Goal: Transaction & Acquisition: Obtain resource

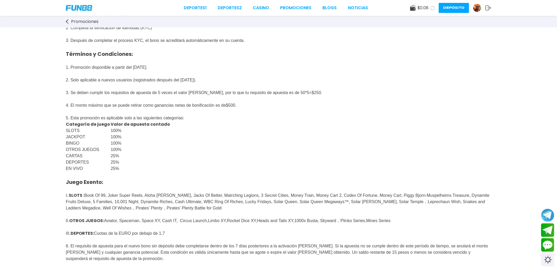
click at [420, 8] on span "$ 0.08" at bounding box center [423, 8] width 11 height 6
click at [415, 9] on use at bounding box center [413, 8] width 6 height 6
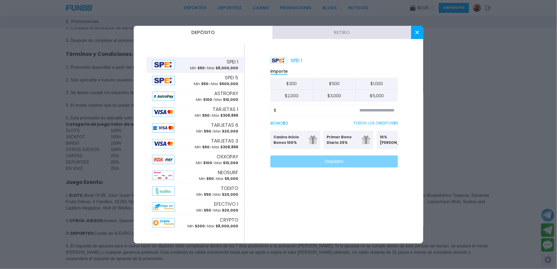
click at [420, 28] on button at bounding box center [417, 32] width 12 height 13
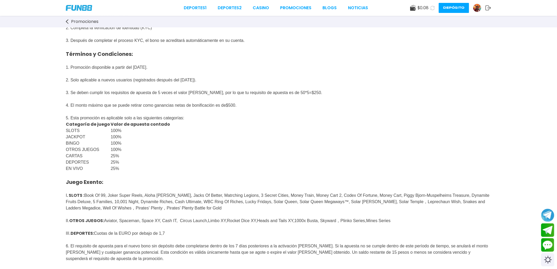
click at [122, 24] on div "Promociones" at bounding box center [278, 22] width 557 height 12
click at [88, 22] on span "Promociones" at bounding box center [84, 21] width 27 height 6
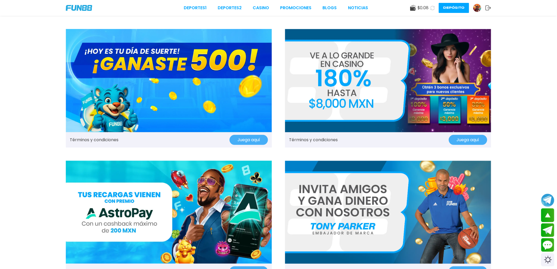
click at [405, 61] on img at bounding box center [388, 80] width 206 height 103
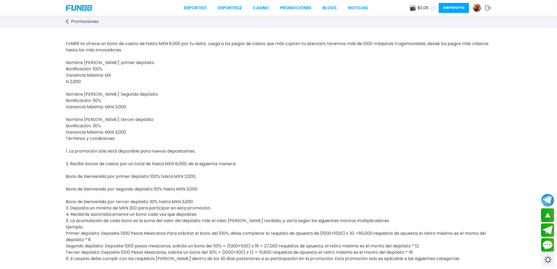
click at [432, 8] on icon at bounding box center [432, 8] width 4 height 4
click at [424, 7] on span "$ 0.08" at bounding box center [423, 8] width 11 height 6
click at [418, 8] on span "$ 0.08" at bounding box center [423, 8] width 11 height 6
click at [457, 6] on button "Depósito" at bounding box center [454, 8] width 30 height 10
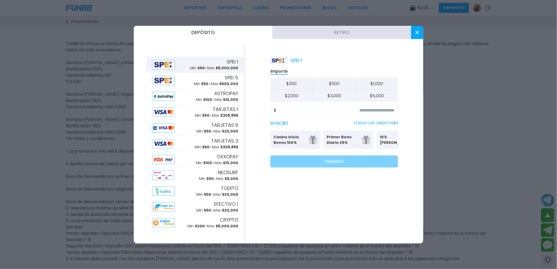
click at [292, 141] on p "Casino Inicio Bonos 100%" at bounding box center [290, 139] width 32 height 11
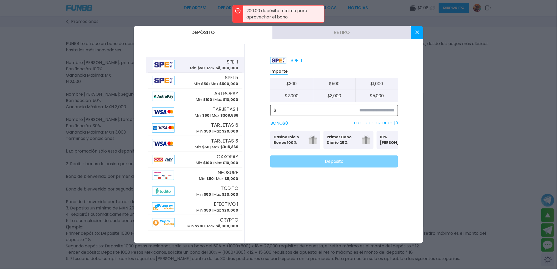
click at [353, 113] on input at bounding box center [335, 110] width 118 height 6
click at [295, 93] on button "$ 2,000" at bounding box center [291, 96] width 43 height 12
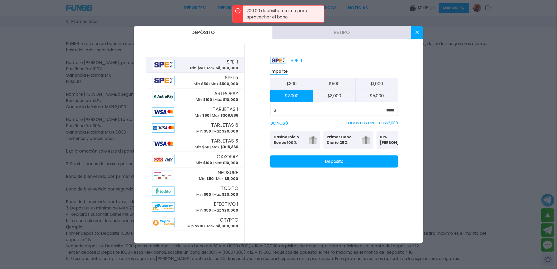
click at [301, 137] on p "Casino Inicio Bonos 100%" at bounding box center [290, 139] width 32 height 11
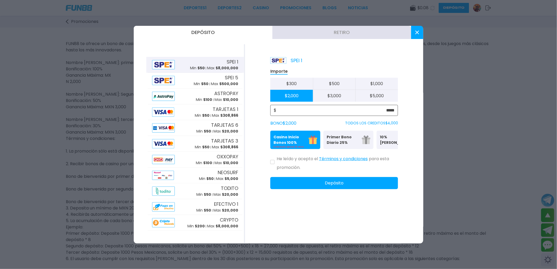
drag, startPoint x: 375, startPoint y: 110, endPoint x: 447, endPoint y: 108, distance: 71.6
drag, startPoint x: 376, startPoint y: 103, endPoint x: 396, endPoint y: 108, distance: 19.8
click at [396, 108] on div "Importe $ 300 $ 500 $ 1,000 $ 2,000 $ 3,000 $ 5,000 $ ***** BONO $ 2,000 TODOS …" at bounding box center [334, 128] width 128 height 121
click at [392, 111] on input "*****" at bounding box center [335, 110] width 118 height 6
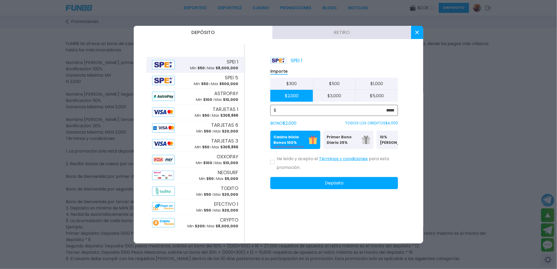
click at [393, 111] on input "*****" at bounding box center [335, 110] width 118 height 6
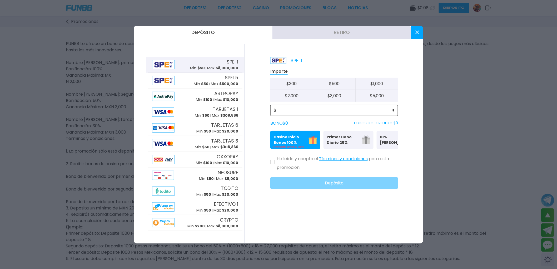
type input "*"
click at [457, 113] on div at bounding box center [278, 134] width 557 height 269
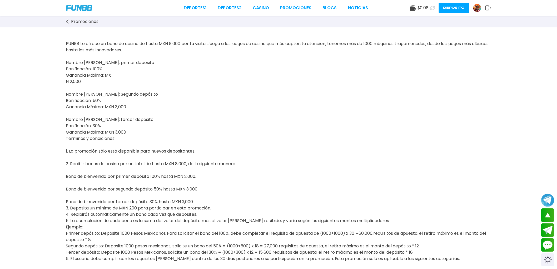
click at [455, 10] on button "Depósito" at bounding box center [454, 8] width 30 height 10
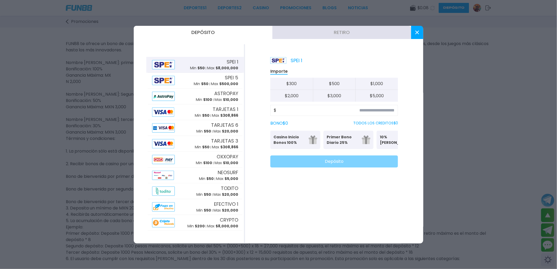
click at [336, 35] on button "Retiro" at bounding box center [341, 32] width 139 height 13
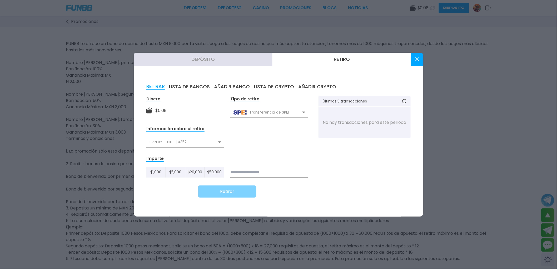
click at [222, 88] on button "AÑADIR BANCO" at bounding box center [232, 87] width 36 height 6
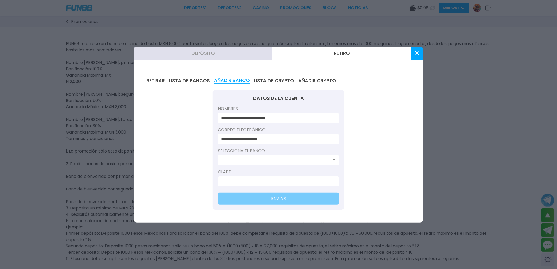
click at [261, 161] on input at bounding box center [277, 160] width 112 height 6
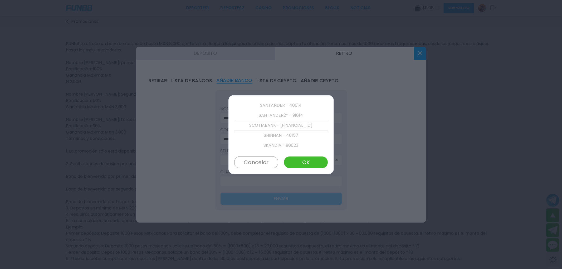
scroll to position [1030, 0]
click at [291, 115] on p "SANTANDER2* - 91814" at bounding box center [281, 116] width 94 height 10
click at [290, 117] on p "SANTANDER - 40014" at bounding box center [281, 116] width 94 height 10
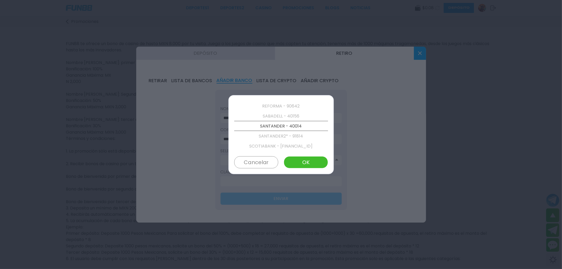
click at [289, 135] on p "SANTANDER2* - 91814" at bounding box center [281, 136] width 94 height 10
click at [282, 117] on p "SANTANDER - 40014" at bounding box center [281, 116] width 94 height 10
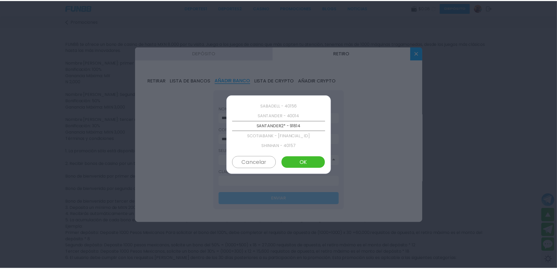
scroll to position [1010, 0]
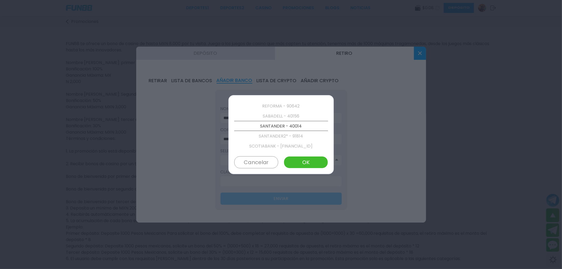
click at [394, 152] on div at bounding box center [281, 134] width 562 height 269
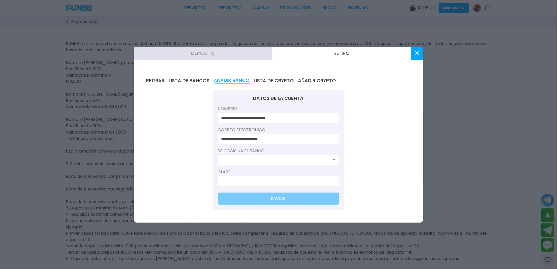
click at [460, 143] on div at bounding box center [278, 134] width 557 height 269
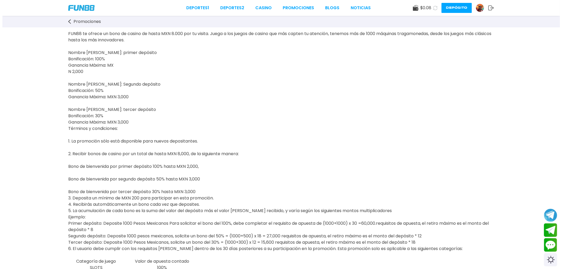
scroll to position [0, 0]
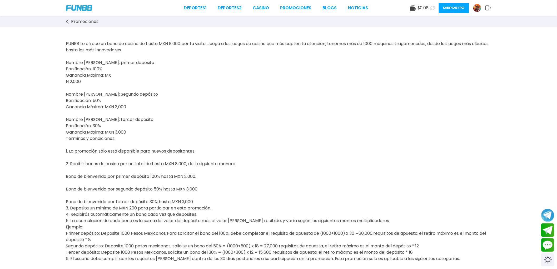
click at [442, 6] on button "Depósito" at bounding box center [454, 8] width 30 height 10
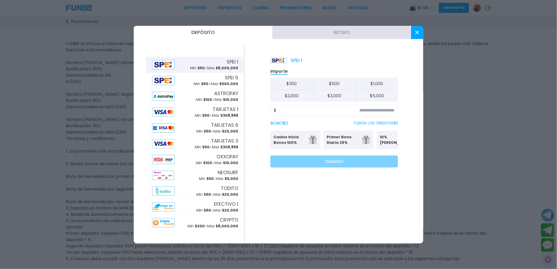
click at [322, 31] on button "Retiro" at bounding box center [341, 32] width 139 height 13
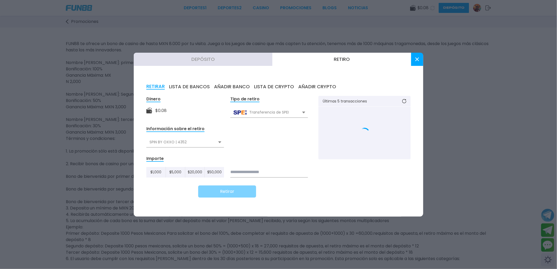
click at [234, 87] on button "AÑADIR BANCO" at bounding box center [232, 87] width 36 height 6
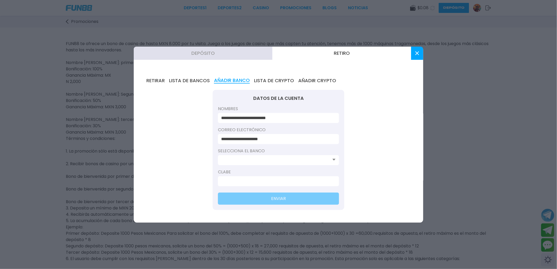
click at [293, 152] on label "Selecciona el banco" at bounding box center [278, 151] width 121 height 6
click at [293, 160] on input at bounding box center [277, 160] width 112 height 6
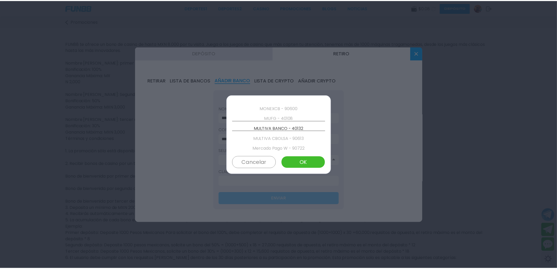
scroll to position [900, 0]
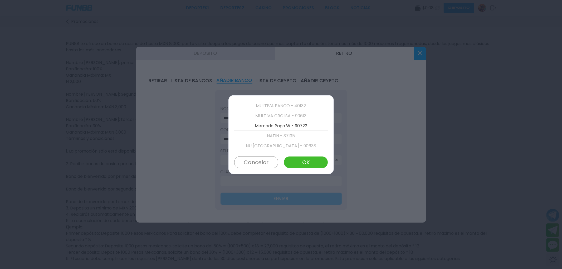
click at [445, 103] on div at bounding box center [281, 134] width 562 height 269
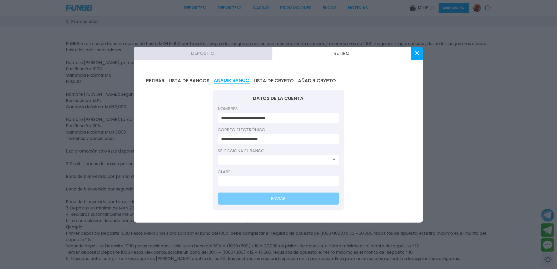
click at [415, 55] on button at bounding box center [417, 53] width 12 height 13
